Goal: Task Accomplishment & Management: Manage account settings

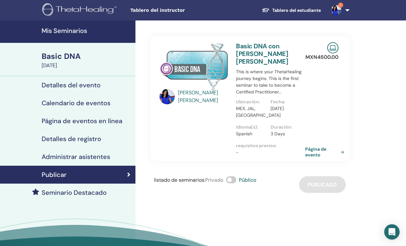
click at [66, 36] on link "Mis Seminarios" at bounding box center [67, 31] width 135 height 22
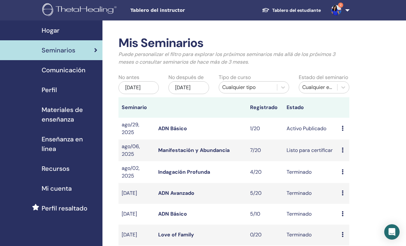
click at [185, 132] on link "ADN Básico" at bounding box center [172, 128] width 29 height 7
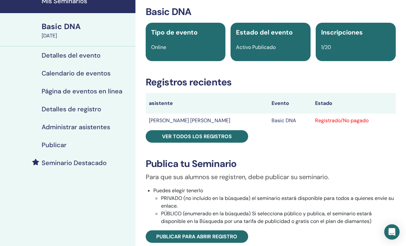
scroll to position [29, 0]
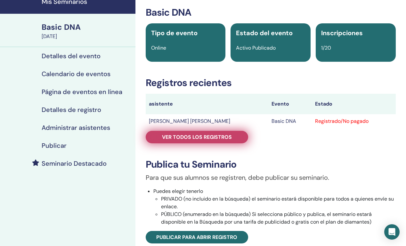
click at [199, 139] on span "Ver todos los registros" at bounding box center [197, 137] width 70 height 7
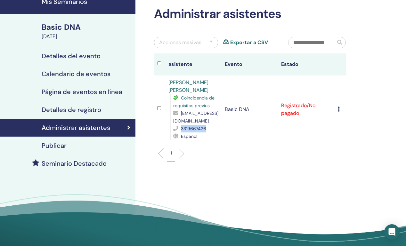
drag, startPoint x: 208, startPoint y: 129, endPoint x: 181, endPoint y: 129, distance: 26.3
click at [181, 129] on div "3319667426" at bounding box center [195, 129] width 45 height 8
copy span "3319667426"
click at [55, 144] on h4 "Publicar" at bounding box center [54, 146] width 25 height 8
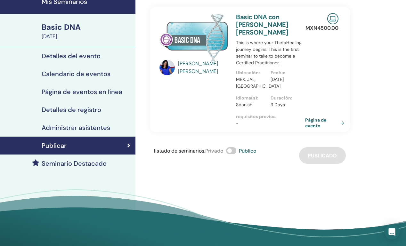
click at [68, 109] on h4 "Detalles de registro" at bounding box center [72, 110] width 60 height 8
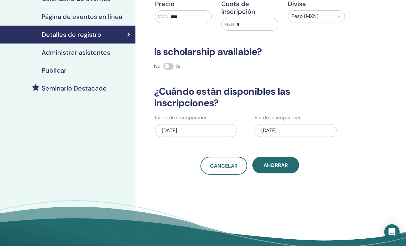
scroll to position [62, 0]
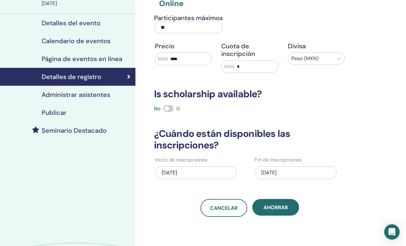
click at [73, 61] on h4 "Página de eventos en línea" at bounding box center [82, 59] width 81 height 8
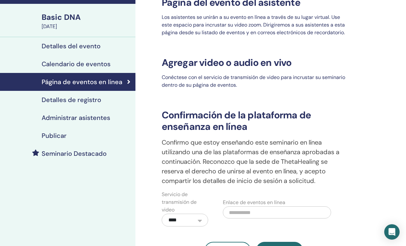
scroll to position [38, 0]
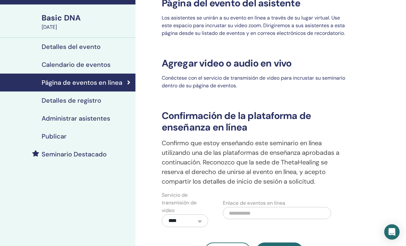
click at [72, 48] on h4 "Detalles del evento" at bounding box center [71, 47] width 59 height 8
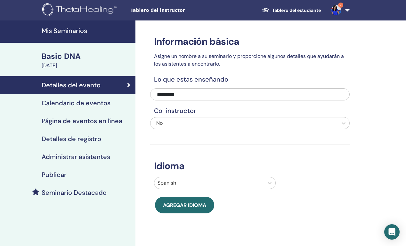
click at [70, 54] on div "Basic DNA" at bounding box center [87, 56] width 90 height 11
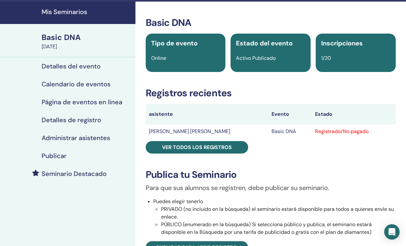
scroll to position [15, 0]
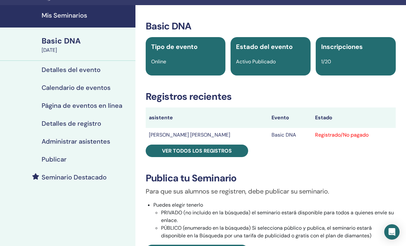
click at [78, 126] on h4 "Detalles de registro" at bounding box center [72, 124] width 60 height 8
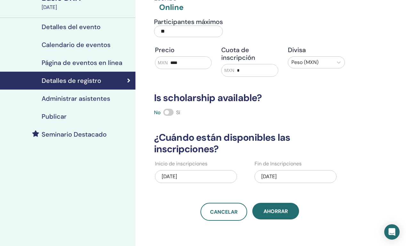
scroll to position [61, 0]
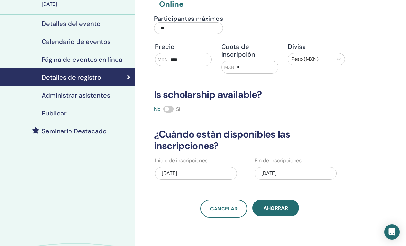
click at [91, 96] on h4 "Administrar asistentes" at bounding box center [76, 96] width 69 height 8
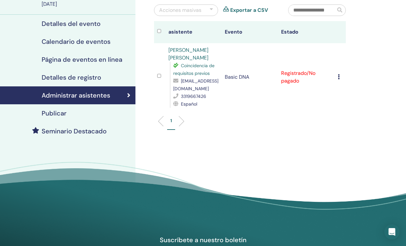
click at [56, 115] on h4 "Publicar" at bounding box center [54, 113] width 25 height 8
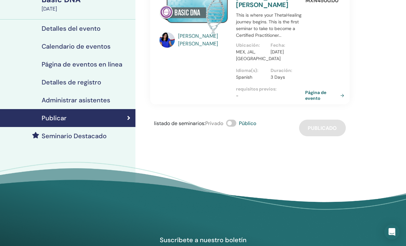
scroll to position [51, 0]
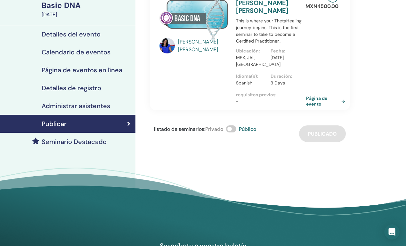
click at [340, 95] on link "Página de evento" at bounding box center [327, 101] width 42 height 12
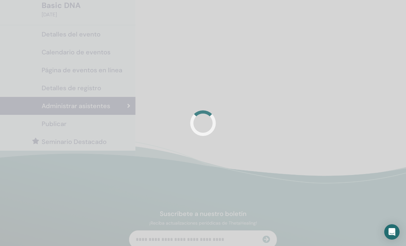
scroll to position [61, 0]
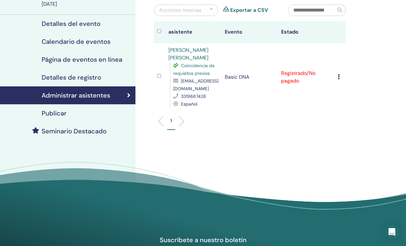
click at [72, 80] on h4 "Detalles de registro" at bounding box center [72, 78] width 60 height 8
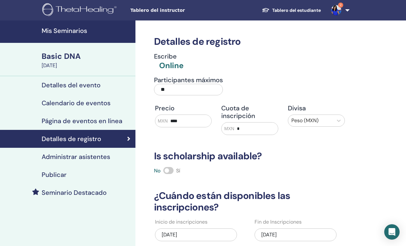
click at [63, 87] on h4 "Detalles del evento" at bounding box center [71, 85] width 59 height 8
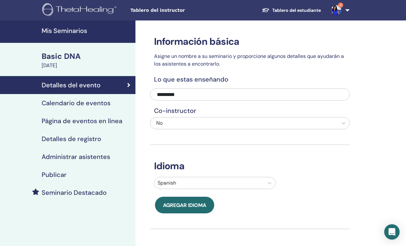
click at [65, 102] on h4 "Calendario de eventos" at bounding box center [76, 103] width 69 height 8
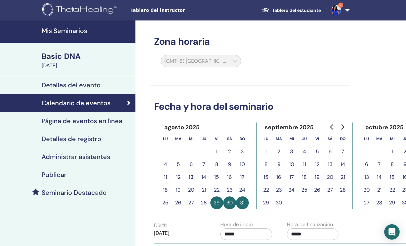
click at [55, 120] on h4 "Página de eventos en línea" at bounding box center [82, 121] width 81 height 8
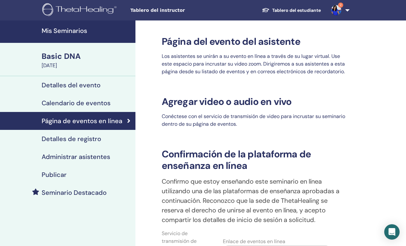
click at [64, 139] on h4 "Detalles de registro" at bounding box center [72, 139] width 60 height 8
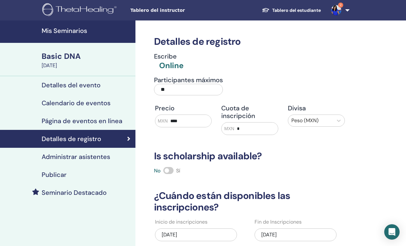
click at [100, 157] on h4 "Administrar asistentes" at bounding box center [76, 157] width 69 height 8
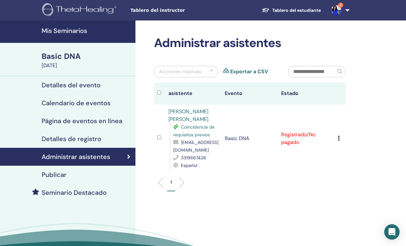
click at [57, 60] on div "Basic DNA" at bounding box center [87, 56] width 90 height 11
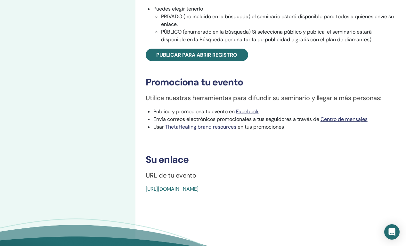
scroll to position [212, 0]
drag, startPoint x: 296, startPoint y: 190, endPoint x: 146, endPoint y: 190, distance: 150.4
click at [146, 190] on div "[URL][DOMAIN_NAME]" at bounding box center [250, 189] width 208 height 8
copy link "[URL][DOMAIN_NAME]"
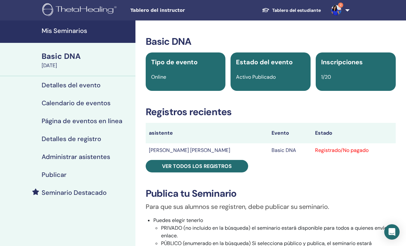
scroll to position [0, 0]
